Goal: Find specific page/section: Find specific page/section

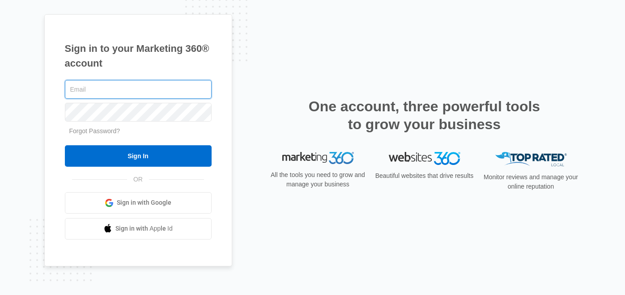
click at [117, 89] on input "text" at bounding box center [138, 89] width 147 height 19
type input "[PERSON_NAME][EMAIL_ADDRESS][DOMAIN_NAME]"
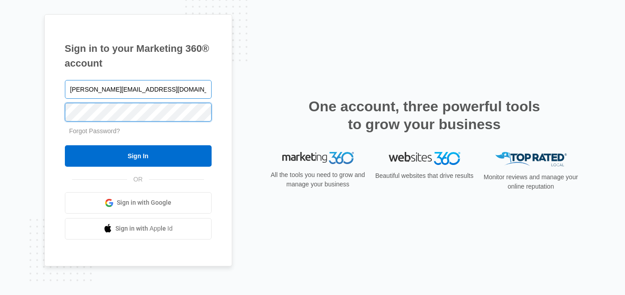
click at [65, 145] on input "Sign In" at bounding box center [138, 155] width 147 height 21
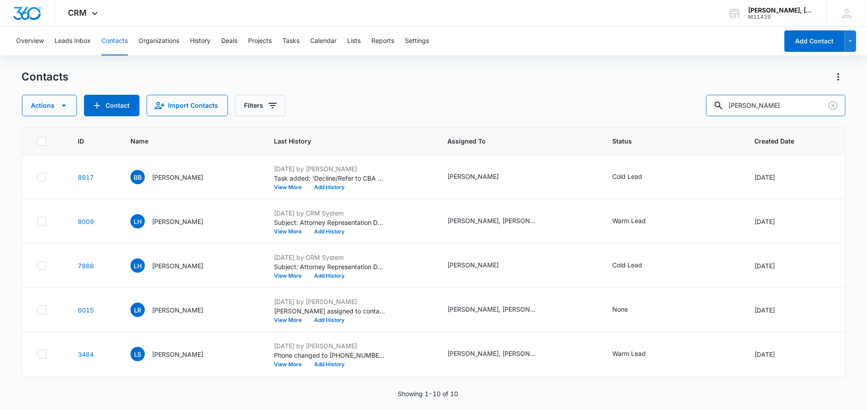
drag, startPoint x: 781, startPoint y: 110, endPoint x: 700, endPoint y: 102, distance: 81.3
click at [701, 103] on div "Actions Contact Import Contacts Filters [PERSON_NAME]" at bounding box center [434, 105] width 824 height 21
drag, startPoint x: 799, startPoint y: 102, endPoint x: 706, endPoint y: 104, distance: 93.9
click at [706, 104] on div "Actions Contact Import Contacts Filters [PERSON_NAME]" at bounding box center [434, 105] width 824 height 21
type input "[PERSON_NAME]"
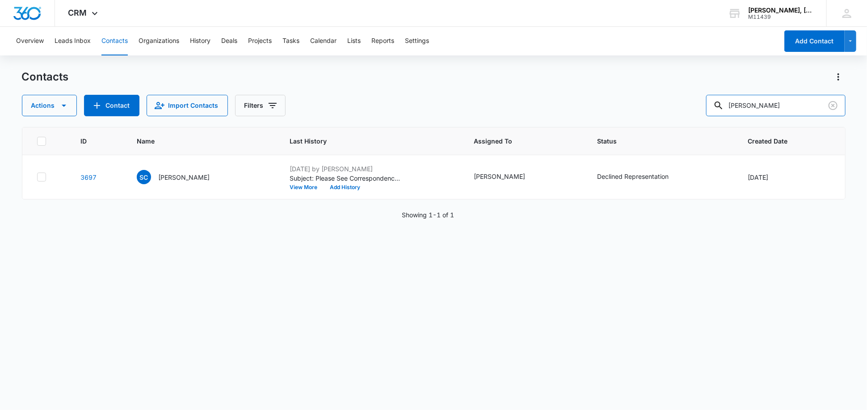
drag, startPoint x: 784, startPoint y: 108, endPoint x: 641, endPoint y: 106, distance: 143.5
click at [641, 106] on div "Actions Contact Import Contacts Filters callahan" at bounding box center [434, 105] width 824 height 21
paste input "Chanchavac"
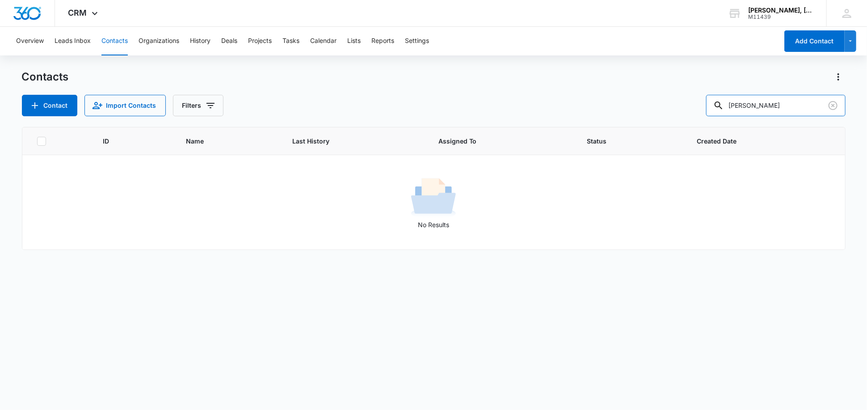
drag, startPoint x: 791, startPoint y: 105, endPoint x: 626, endPoint y: 98, distance: 165.1
click at [616, 95] on div "Contact Import Contacts Filters Chanchavac" at bounding box center [434, 105] width 824 height 21
paste input "Magdalena"
type input "Magdalena"
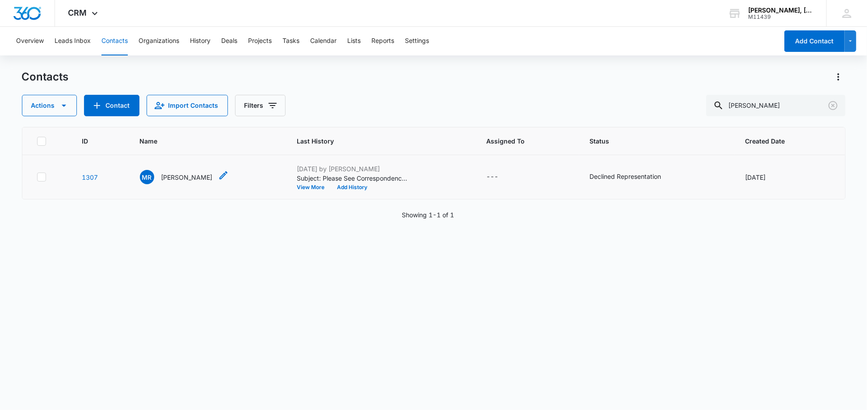
click at [187, 182] on div "MR Magdalina Rambally" at bounding box center [176, 177] width 73 height 14
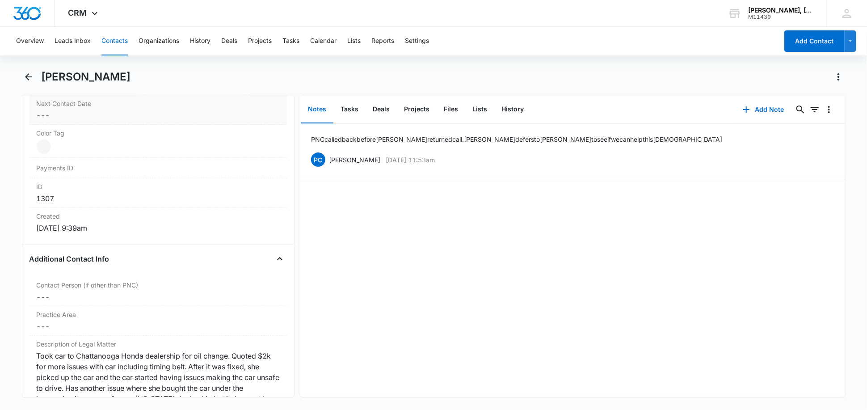
scroll to position [695, 0]
